Goal: Use online tool/utility: Utilize a website feature to perform a specific function

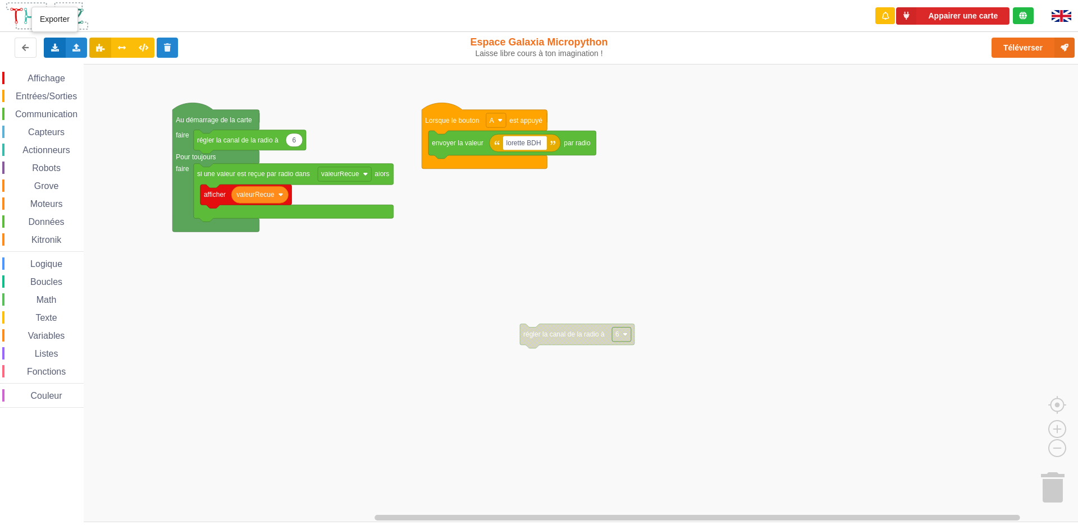
click at [62, 53] on div "Exporter l'assemblage de blocs Exporter l'assemblage de blocs au format Python" at bounding box center [55, 48] width 22 height 20
click at [112, 68] on span "Exporter l'assemblage de blocs" at bounding box center [123, 68] width 109 height 9
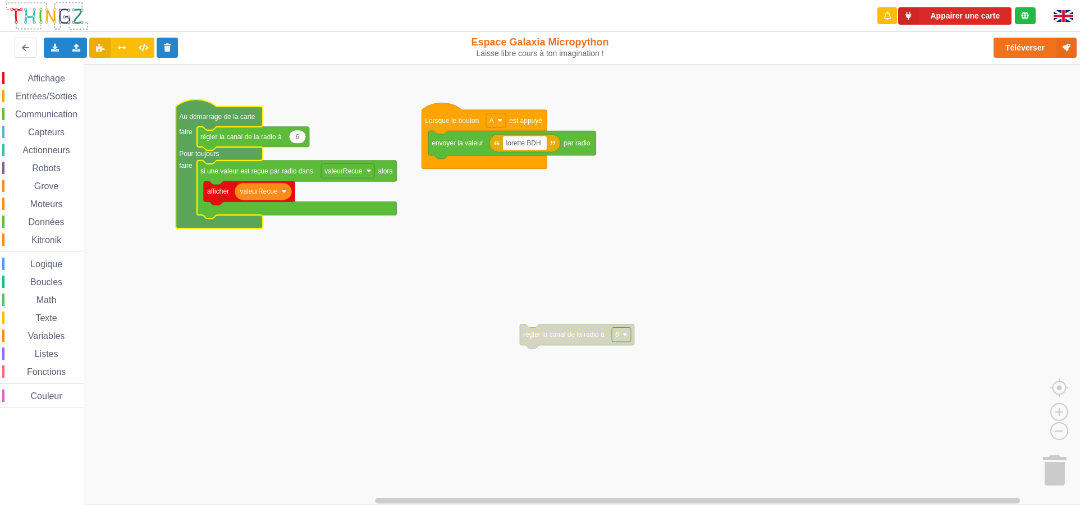
click at [176, 123] on icon "Espace de travail de Blocky" at bounding box center [219, 163] width 86 height 129
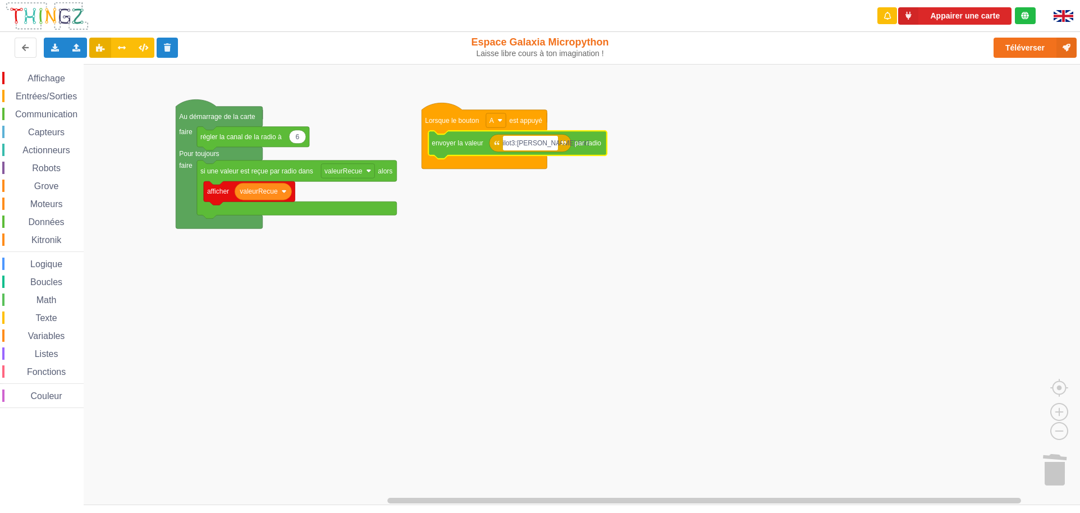
type input "ilot3:[PERSON_NAME]:ilot1"
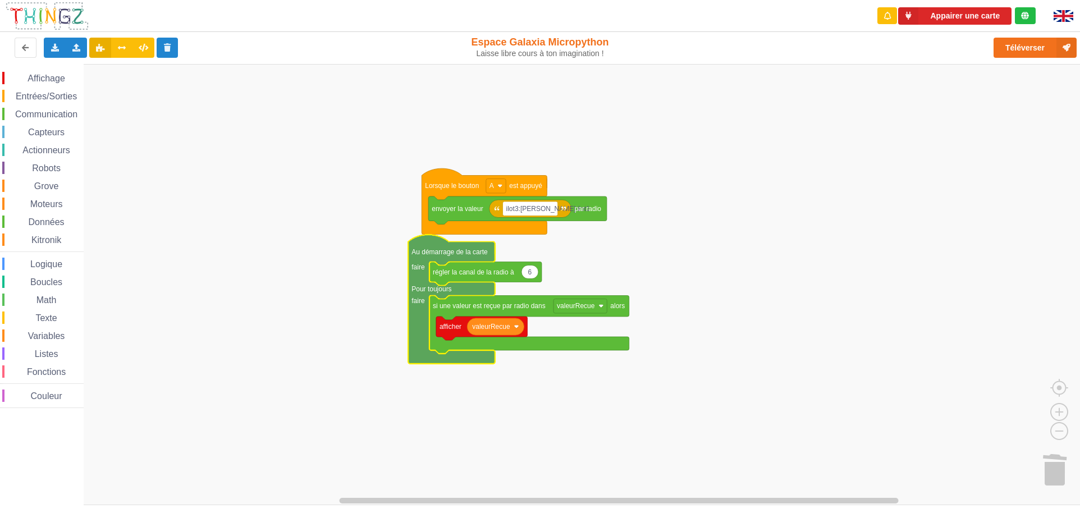
click at [425, 305] on icon "Espace de travail de Blocky" at bounding box center [451, 299] width 86 height 129
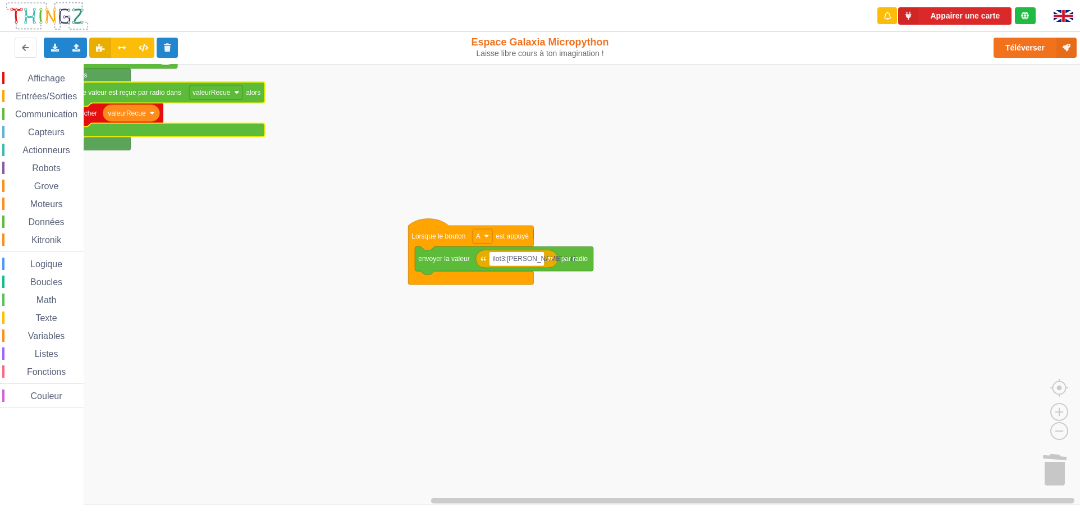
click at [207, 132] on icon "Espace de travail de Blocky" at bounding box center [165, 111] width 200 height 58
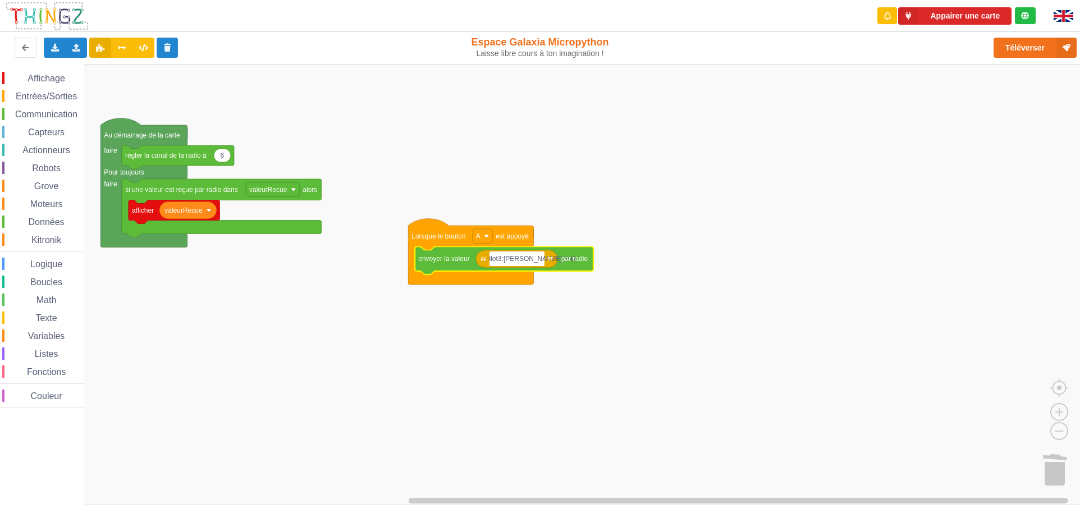
click at [542, 261] on input "ilot3:[PERSON_NAME]:ilot1" at bounding box center [516, 258] width 55 height 15
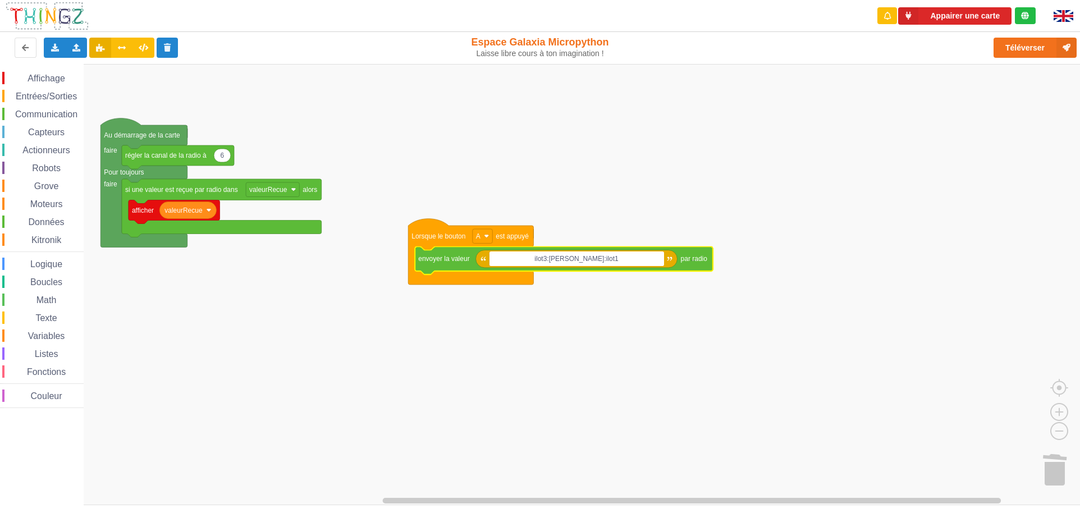
scroll to position [0, 381]
type input "ilot3:[PERSON_NAME]:ilot1"
click at [629, 267] on icon "Espace de travail de Blocky" at bounding box center [577, 259] width 202 height 18
click at [642, 258] on text "ilot3:[PERSON_NAME]:ilot1 …" at bounding box center [595, 259] width 205 height 8
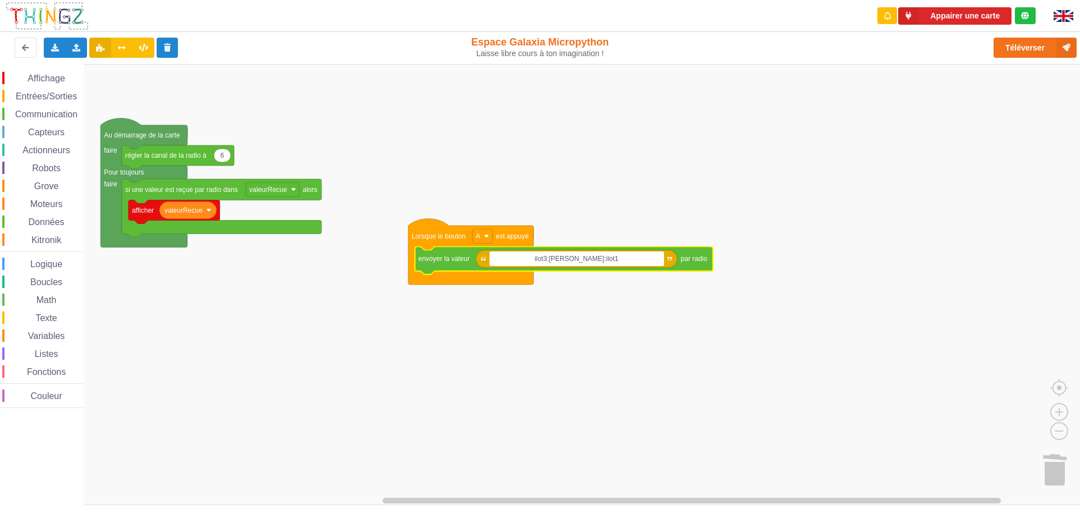
click at [636, 259] on input "ilot3:[PERSON_NAME]:ilot1" at bounding box center [576, 258] width 175 height 15
type input "i"
click at [643, 254] on input at bounding box center [568, 258] width 158 height 15
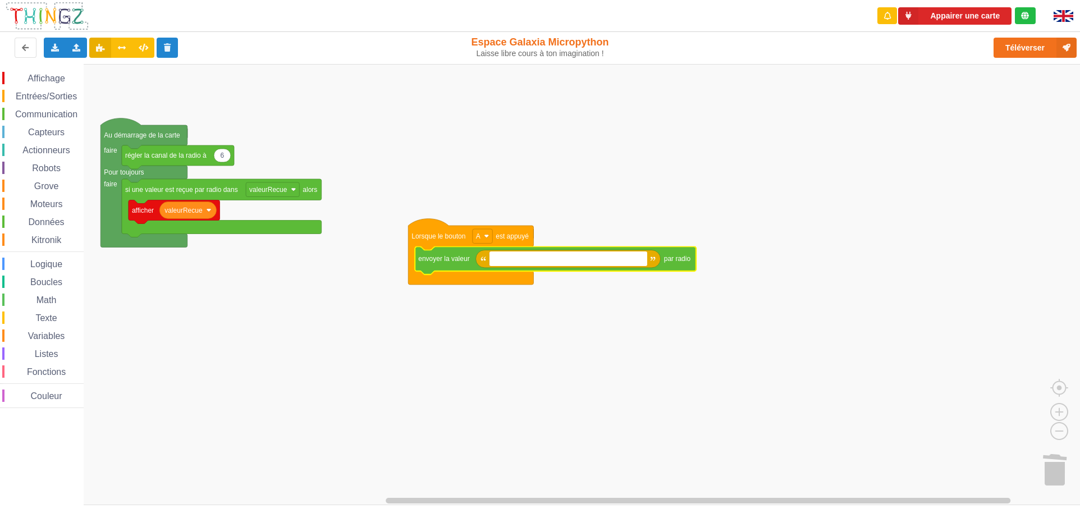
click at [643, 254] on input at bounding box center [568, 258] width 158 height 15
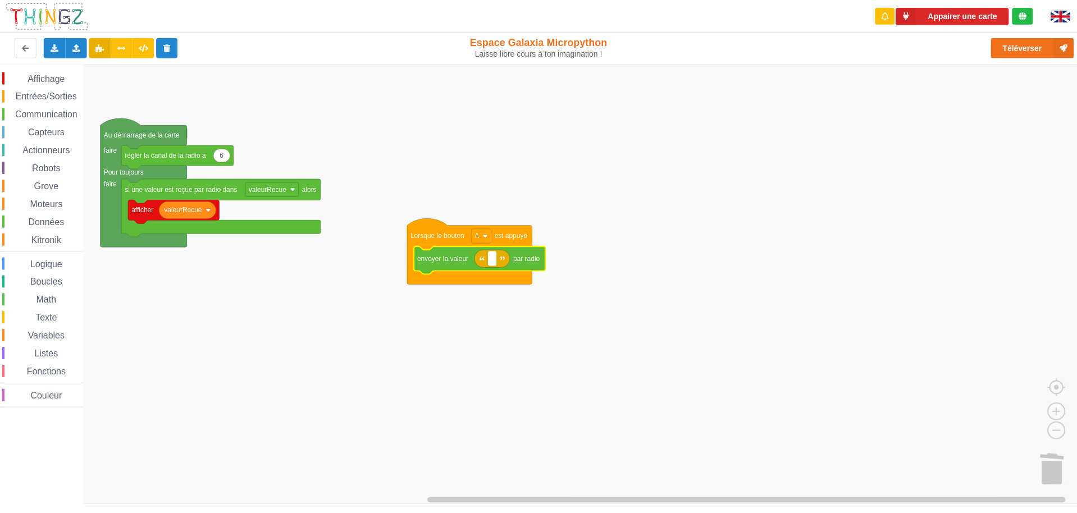
scroll to position [0, 0]
click at [507, 258] on input "ilot1:lucasilot1" at bounding box center [515, 258] width 53 height 15
type input "ilot3:lucasilot1"
